Goal: Transaction & Acquisition: Book appointment/travel/reservation

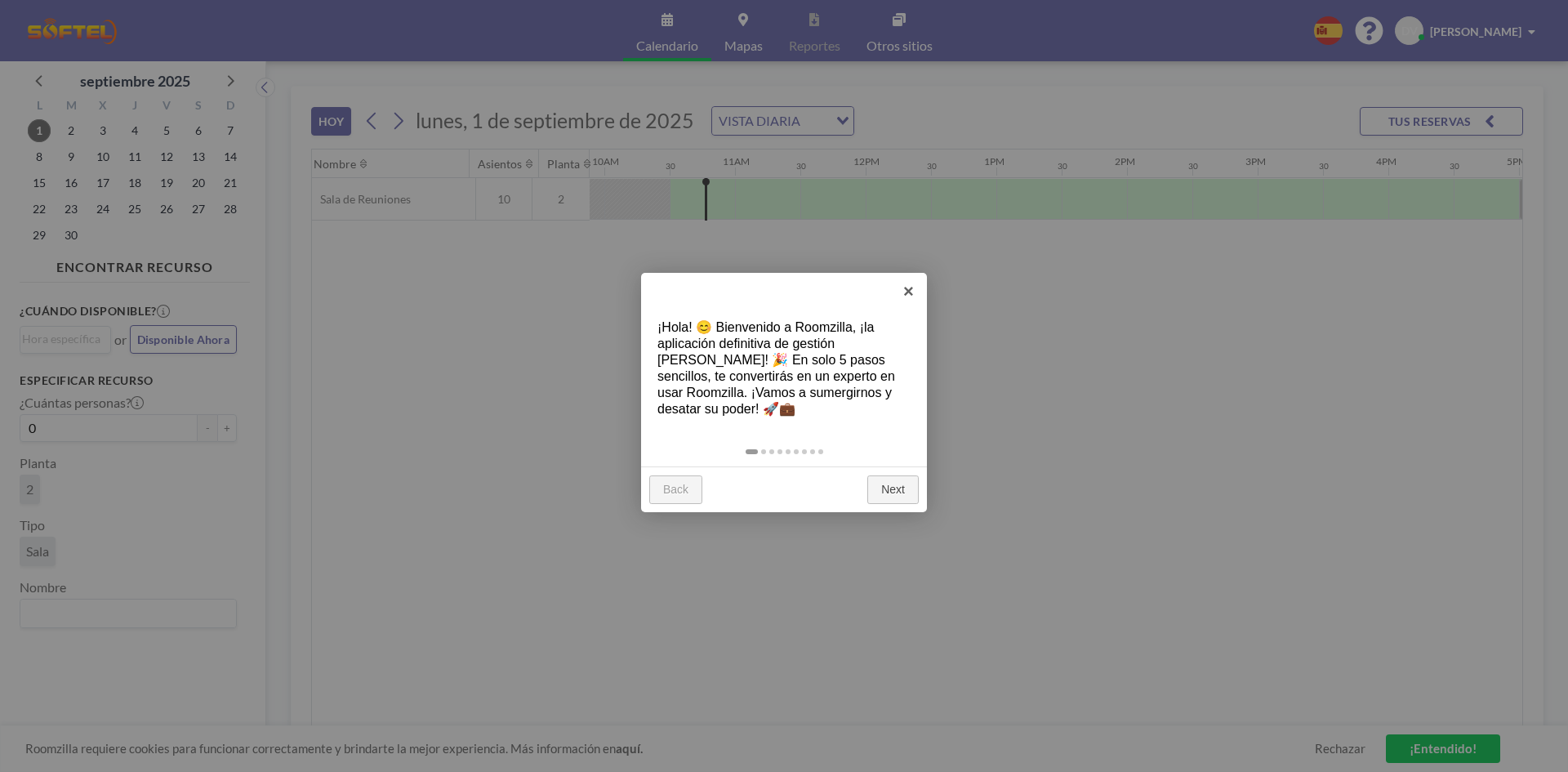
scroll to position [0, 1307]
click at [905, 280] on link "×" at bounding box center [909, 291] width 36 height 37
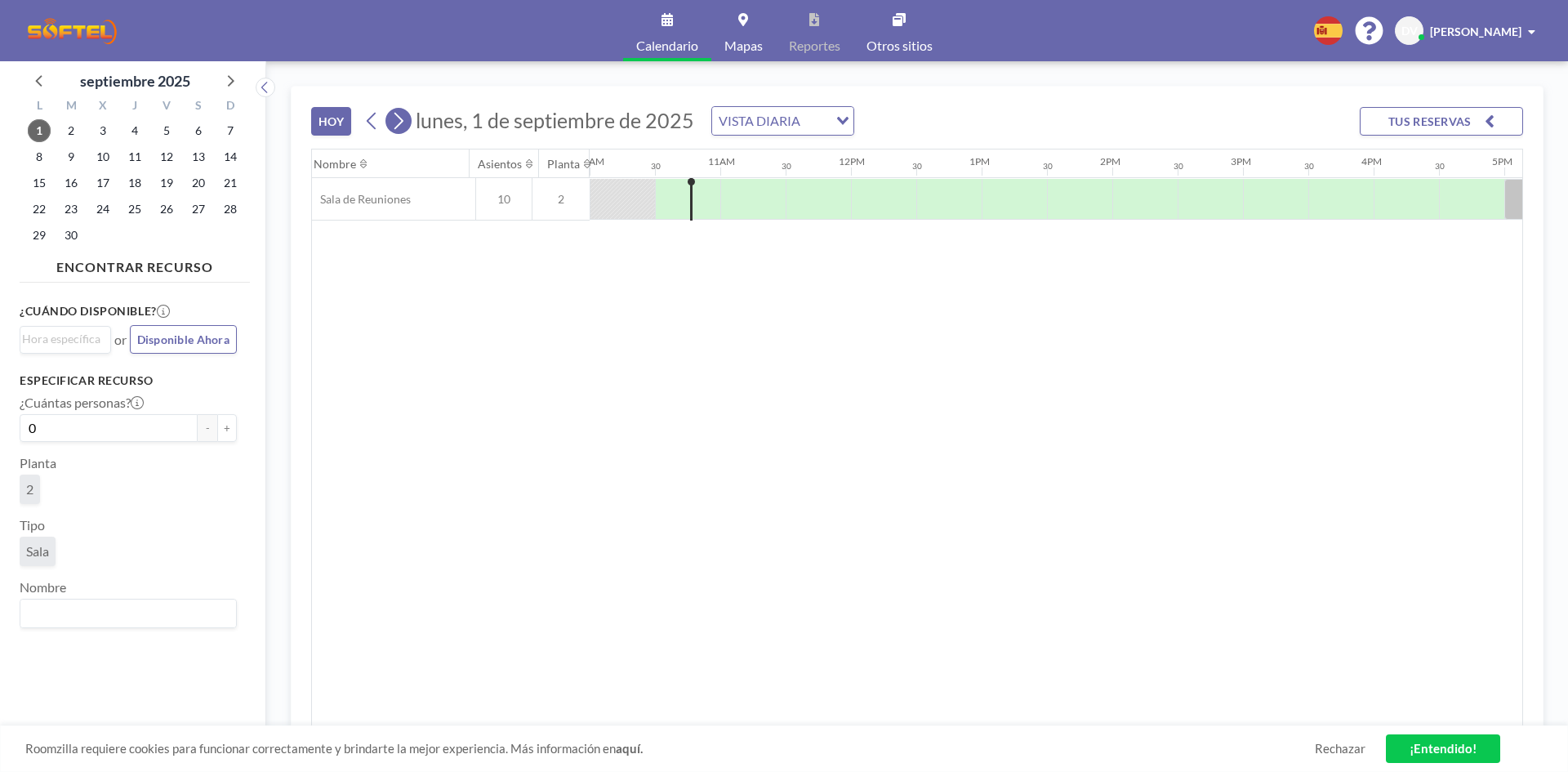
click at [399, 113] on icon at bounding box center [398, 121] width 15 height 25
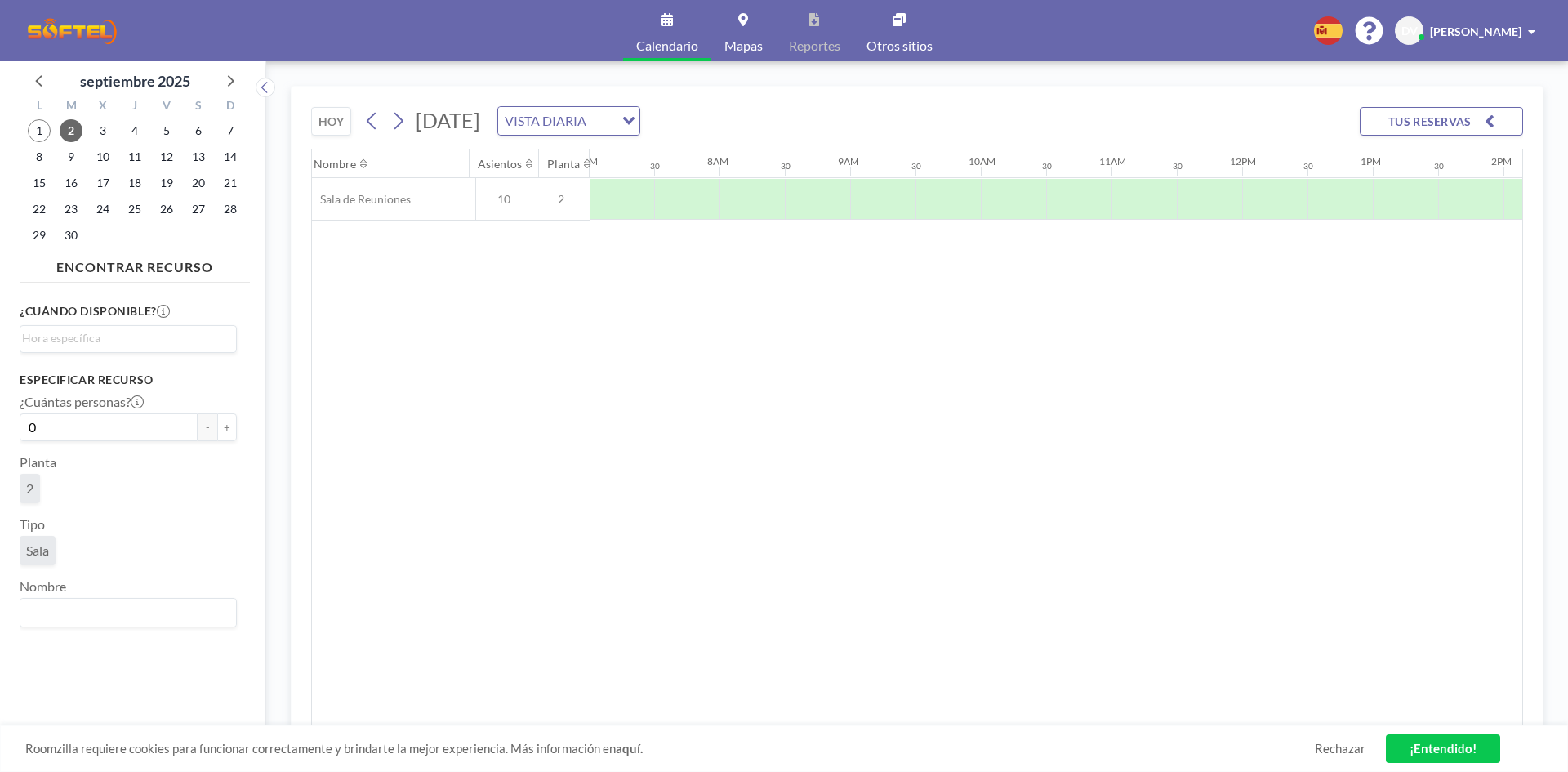
scroll to position [0, 1046]
click at [1051, 191] on div at bounding box center [1079, 199] width 65 height 41
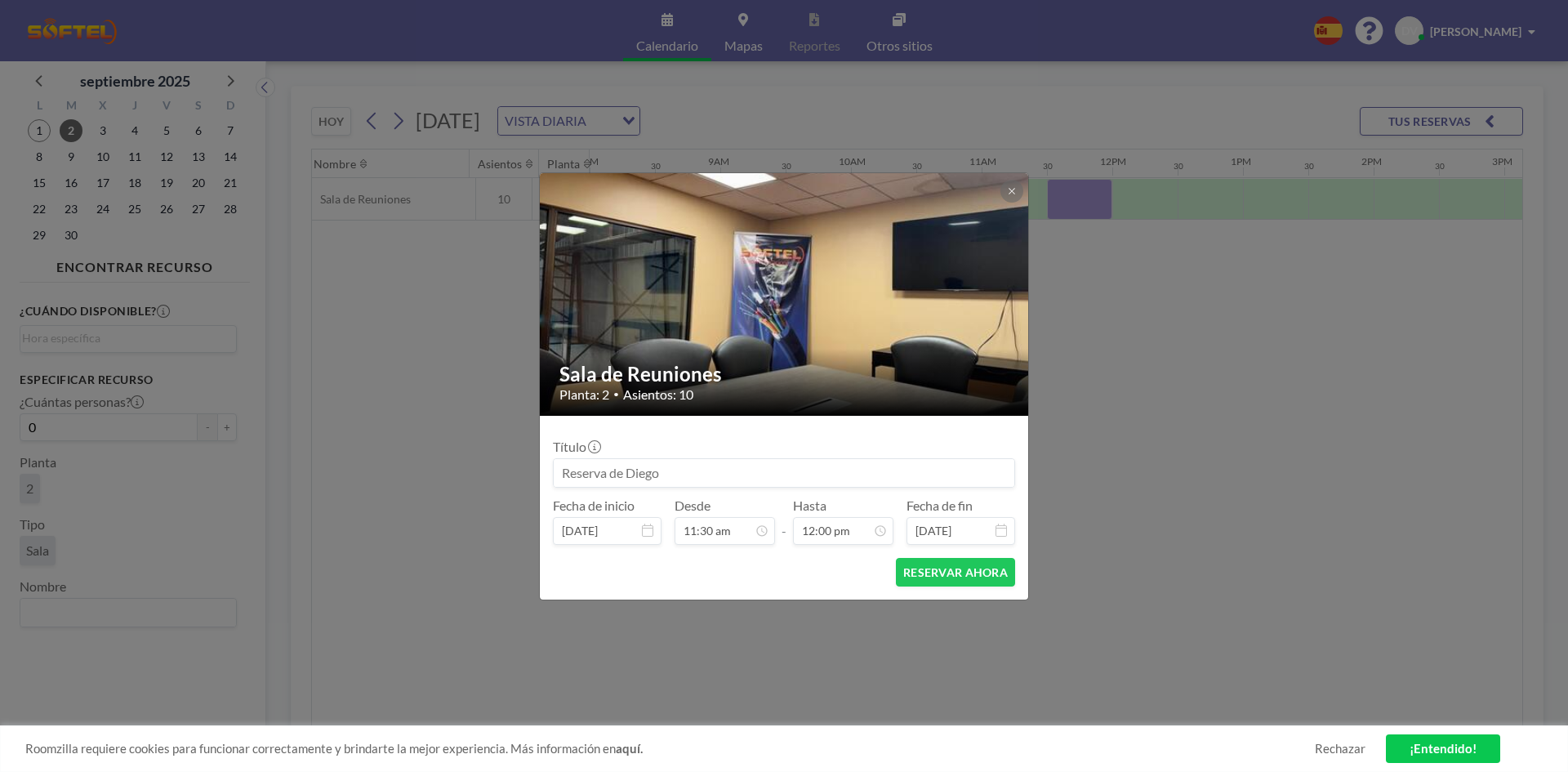
click at [696, 480] on input at bounding box center [784, 473] width 461 height 28
type input "P"
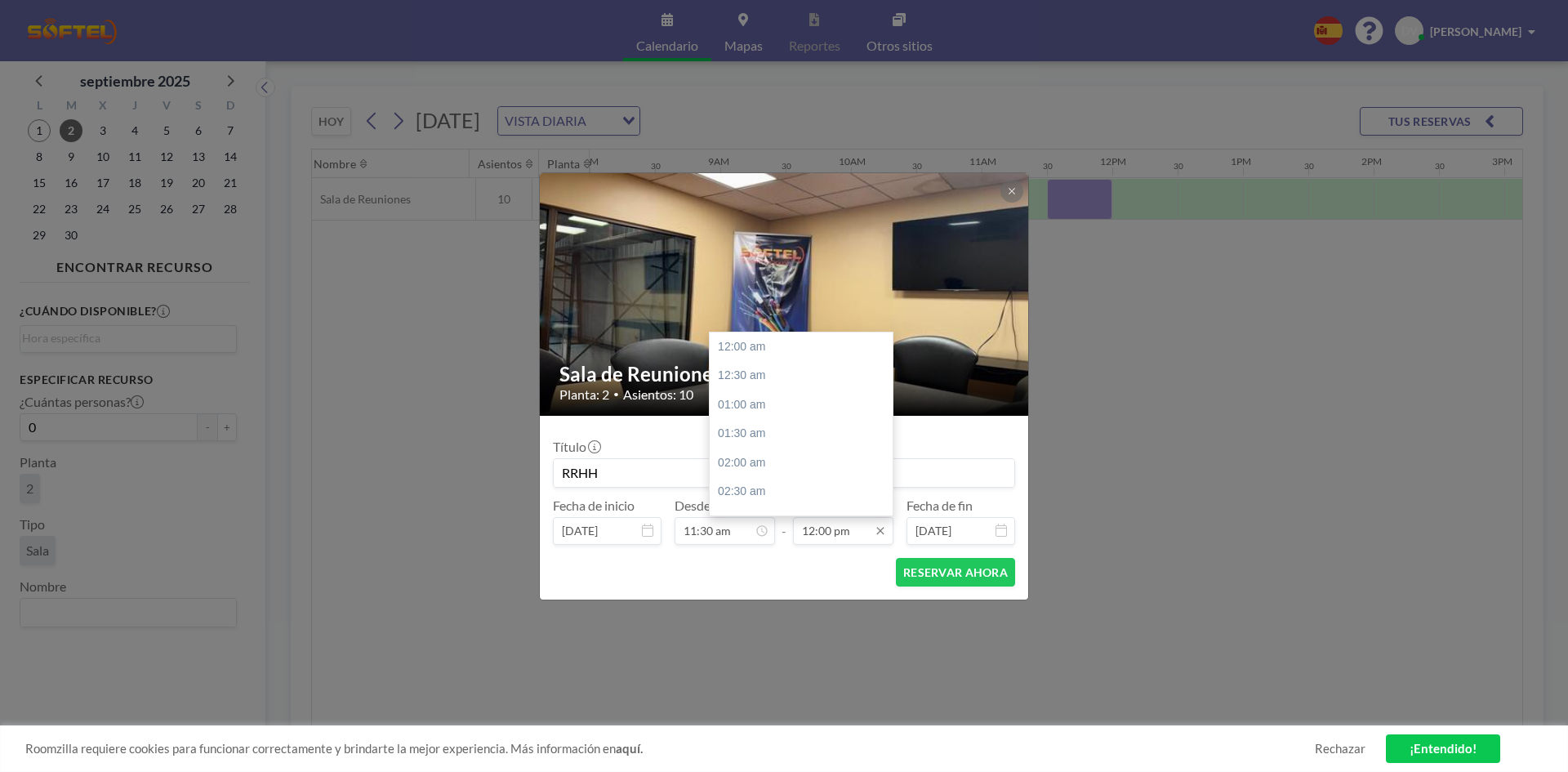
scroll to position [698, 0]
type input "RRHH"
click at [870, 540] on input "12:00 pm" at bounding box center [843, 531] width 101 height 28
click at [833, 532] on input "12:00 pm" at bounding box center [843, 531] width 101 height 28
click at [745, 365] on div "12:30 pm" at bounding box center [805, 376] width 191 height 29
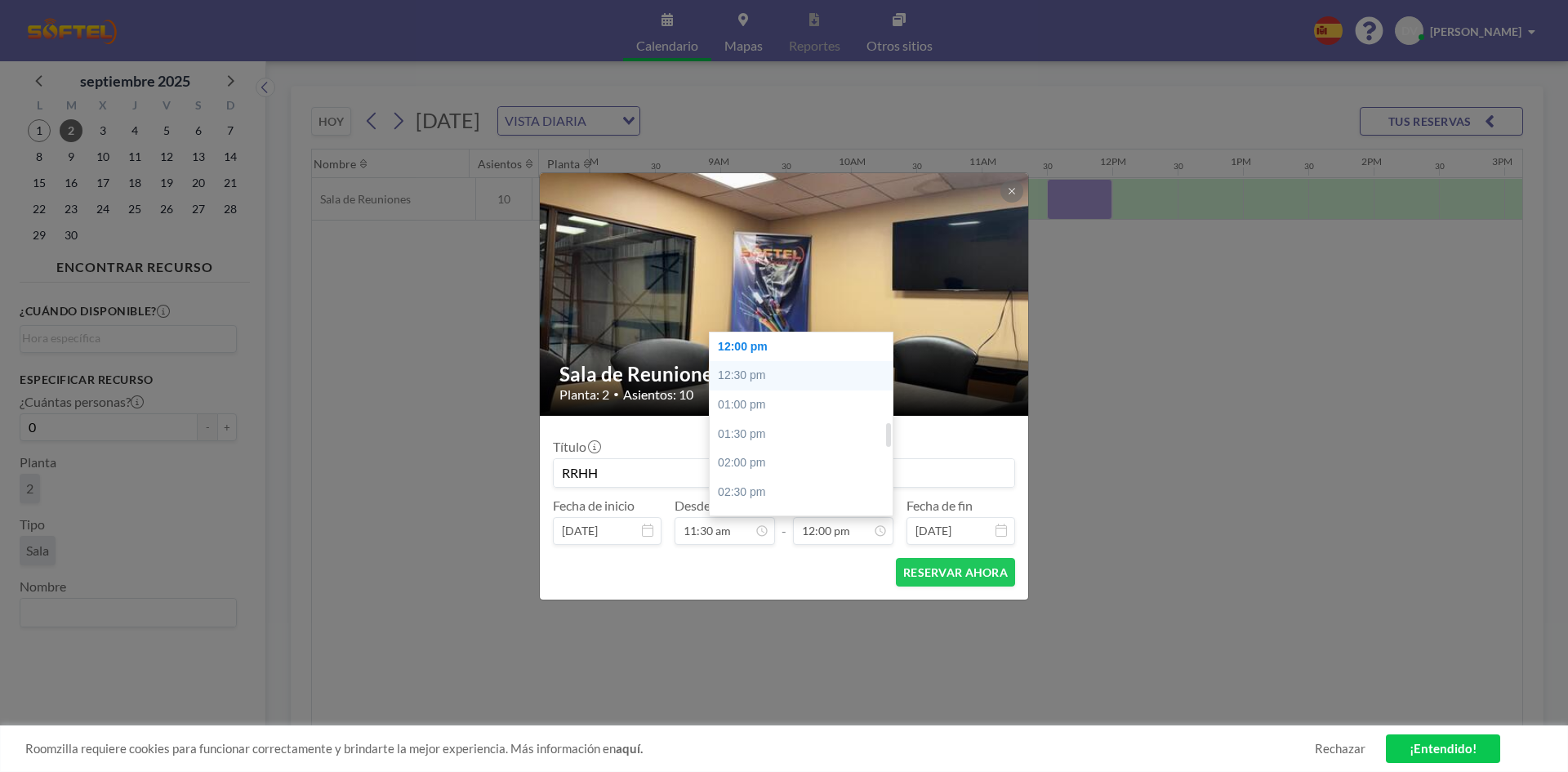
type input "12:30 pm"
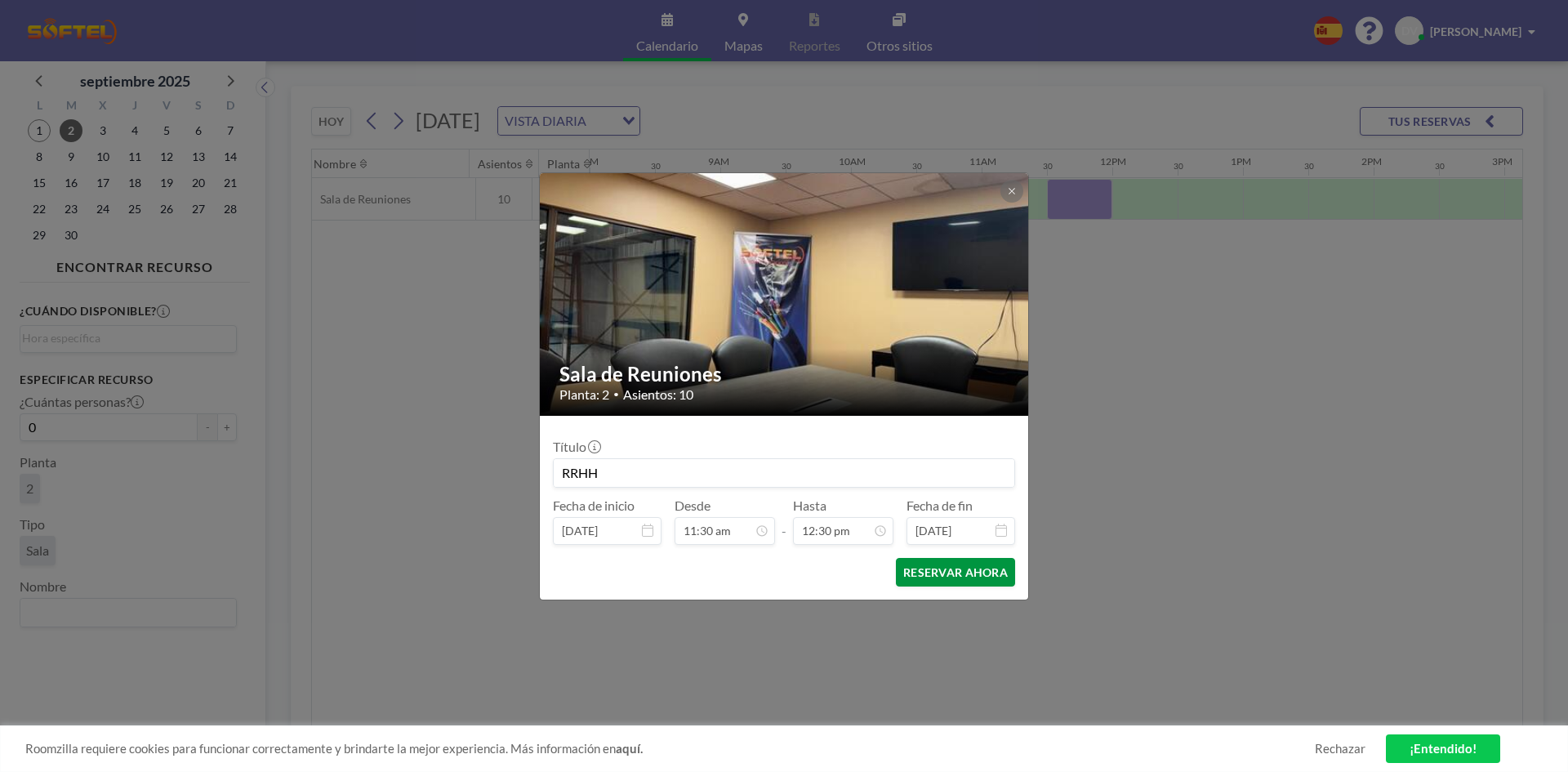
click at [964, 575] on button "RESERVAR AHORA" at bounding box center [956, 573] width 119 height 28
